Goal: Navigation & Orientation: Find specific page/section

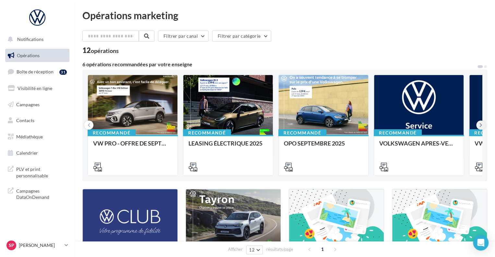
click at [482, 126] on icon at bounding box center [481, 125] width 3 height 6
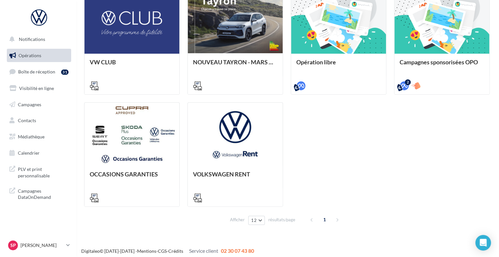
scroll to position [202, 0]
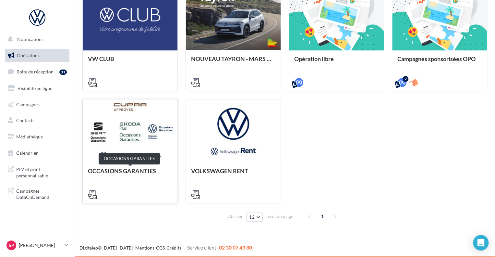
click at [132, 168] on div "OCCASIONS GARANTIES" at bounding box center [130, 174] width 84 height 13
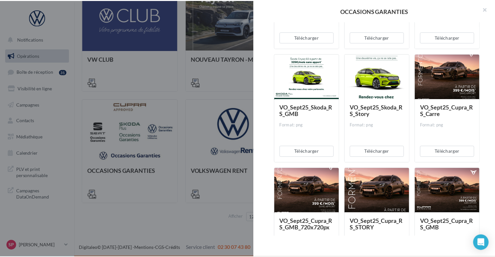
scroll to position [244, 0]
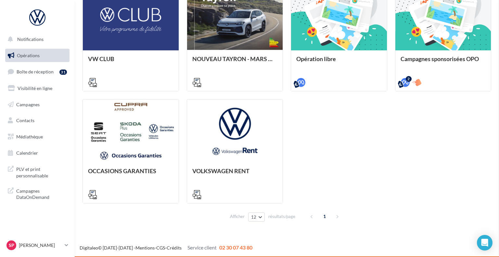
click at [82, 229] on div "OCCASIONS GARANTIES Description Non renseignée Véhicule occasion Véhicule occas…" at bounding box center [286, 229] width 408 height 0
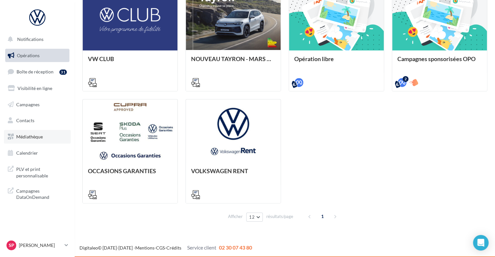
click at [33, 137] on span "Médiathèque" at bounding box center [29, 137] width 27 height 6
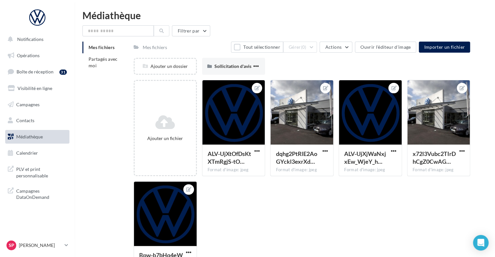
click at [106, 18] on div "Médiathèque" at bounding box center [284, 15] width 405 height 10
click at [35, 19] on div at bounding box center [37, 17] width 52 height 16
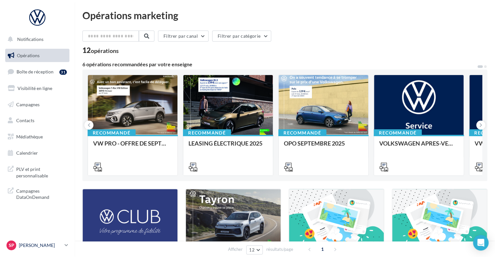
click at [66, 243] on icon at bounding box center [67, 245] width 4 height 6
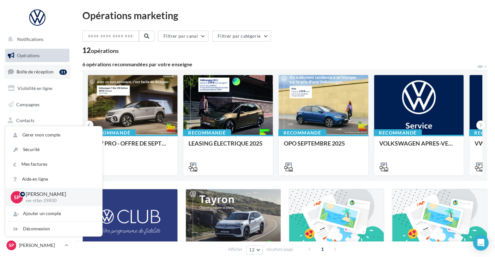
click at [35, 69] on link "Boîte de réception 31" at bounding box center [37, 72] width 67 height 14
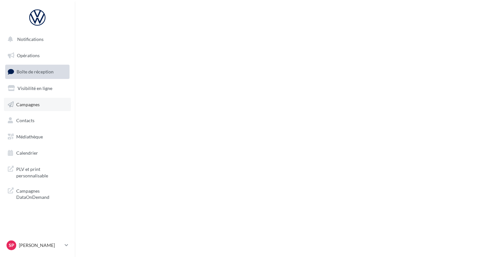
click at [31, 108] on link "Campagnes" at bounding box center [37, 105] width 67 height 14
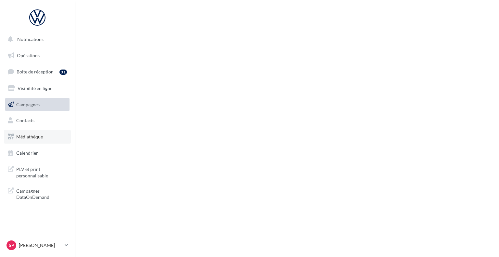
click at [29, 135] on span "Médiathèque" at bounding box center [29, 137] width 27 height 6
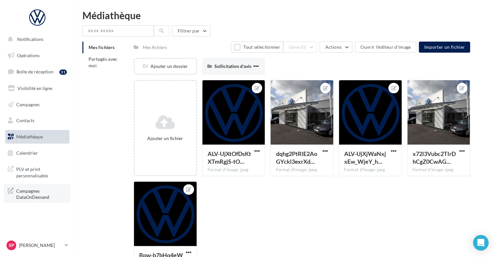
click at [35, 194] on span "Campagnes DataOnDemand" at bounding box center [41, 193] width 51 height 14
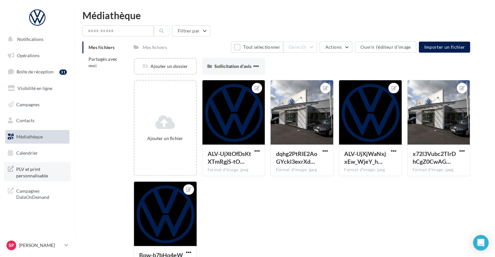
click at [29, 172] on span "PLV et print personnalisable" at bounding box center [41, 172] width 51 height 14
